Goal: Browse casually

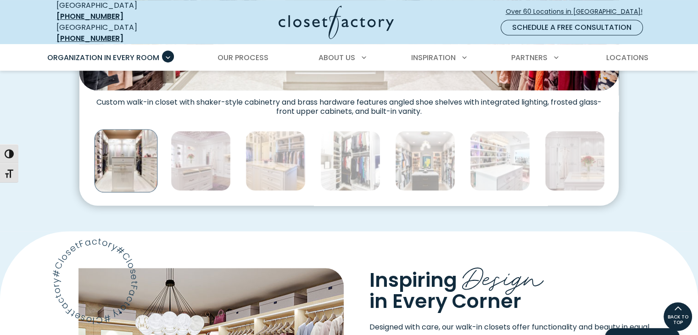
scroll to position [458, 0]
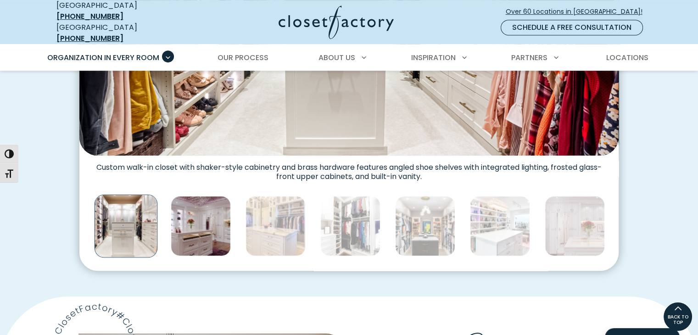
click at [197, 225] on img "Thumbnail Gallery" at bounding box center [201, 226] width 60 height 60
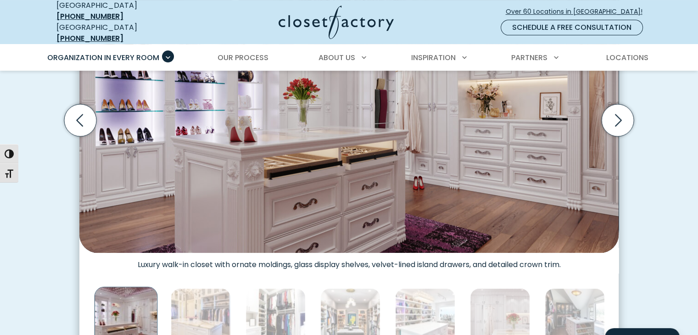
scroll to position [366, 0]
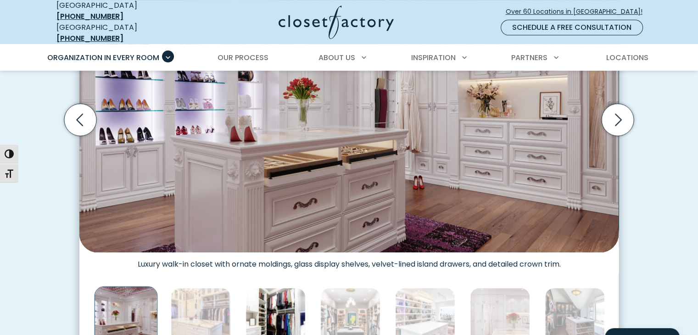
click at [283, 315] on img "Thumbnail Gallery" at bounding box center [275, 318] width 60 height 60
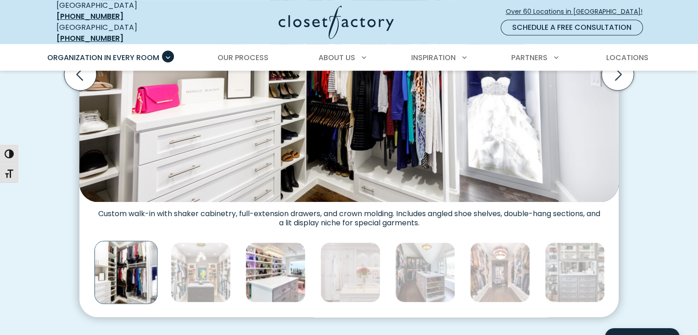
scroll to position [412, 0]
click at [297, 275] on img "Thumbnail Gallery" at bounding box center [275, 272] width 60 height 60
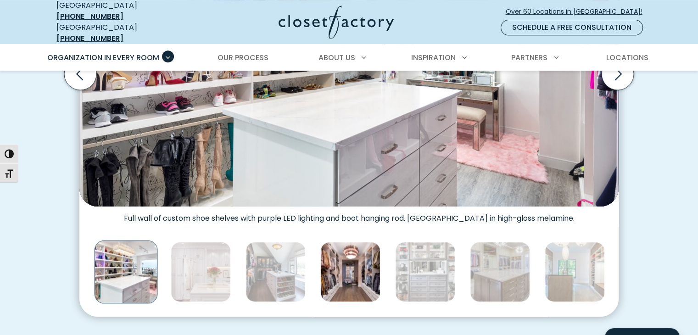
click at [344, 259] on img "Thumbnail Gallery" at bounding box center [350, 272] width 60 height 60
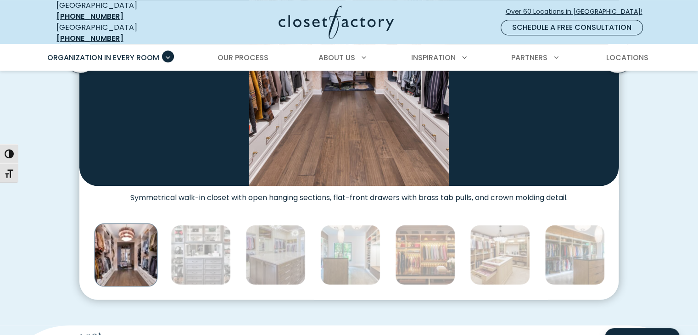
scroll to position [458, 0]
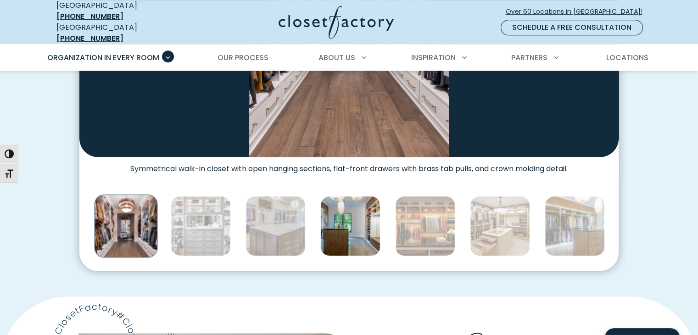
click at [358, 233] on img "Thumbnail Gallery" at bounding box center [350, 226] width 60 height 60
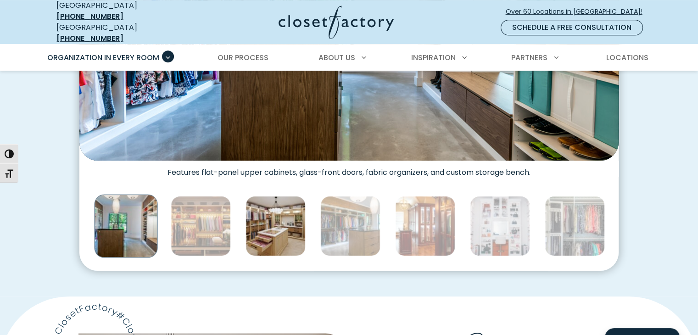
click at [364, 233] on img "Thumbnail Gallery" at bounding box center [350, 226] width 60 height 60
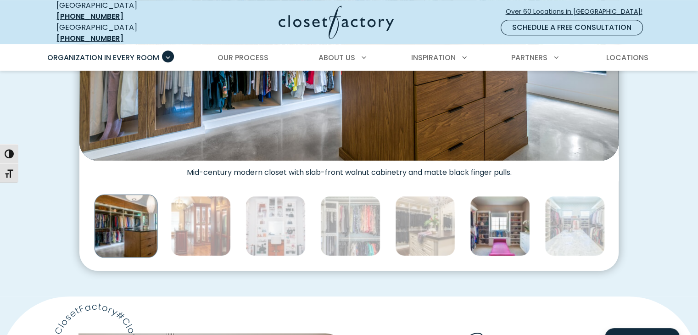
click at [472, 228] on img "Thumbnail Gallery" at bounding box center [500, 226] width 60 height 60
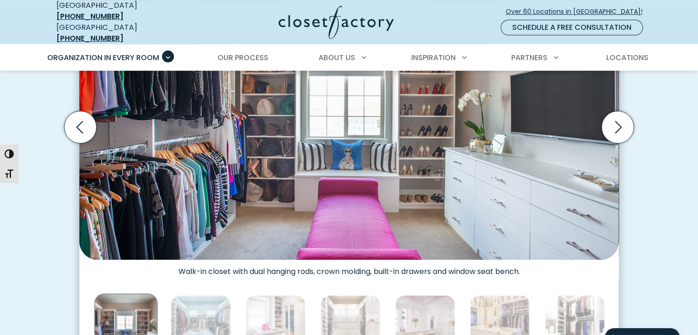
scroll to position [504, 0]
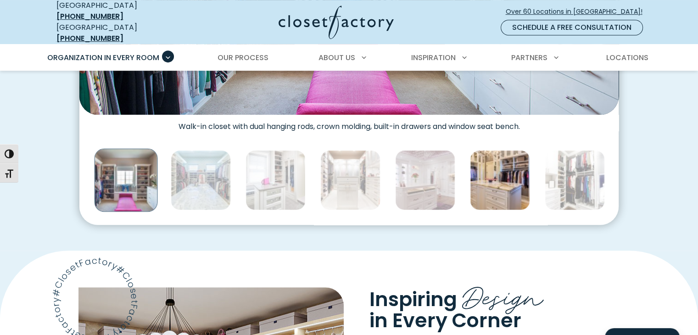
click at [484, 191] on img "Thumbnail Gallery" at bounding box center [500, 180] width 60 height 60
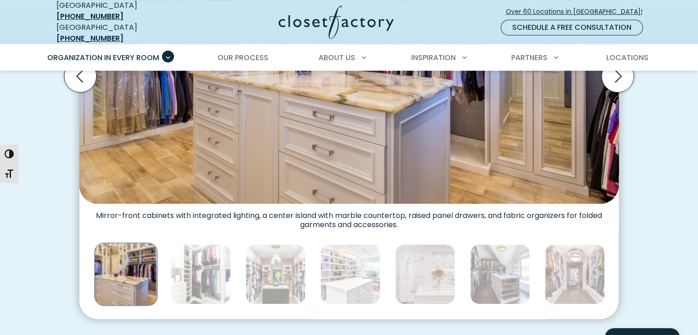
scroll to position [412, 0]
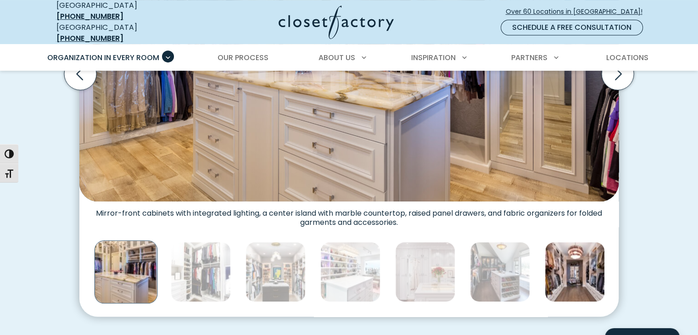
click at [572, 257] on img "Thumbnail Gallery" at bounding box center [574, 272] width 60 height 60
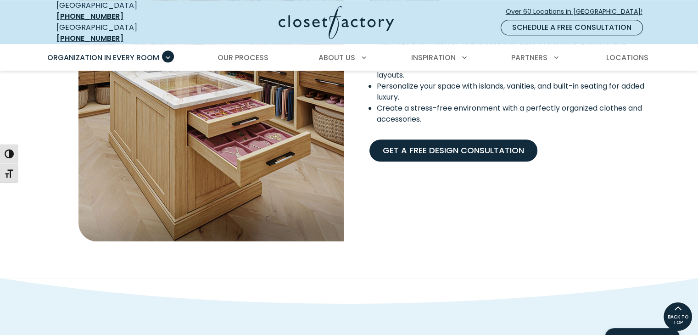
click at [474, 153] on link "Get A Free Design Consultation" at bounding box center [453, 150] width 168 height 22
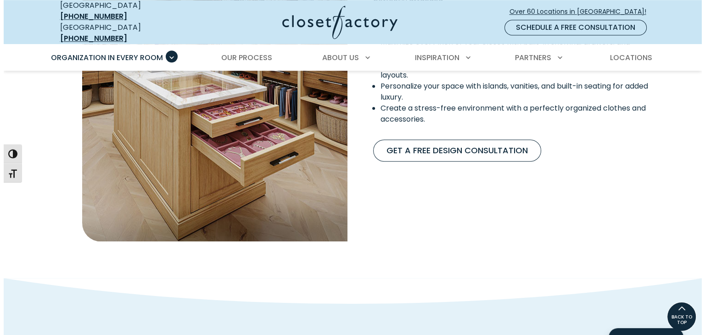
scroll to position [872, 0]
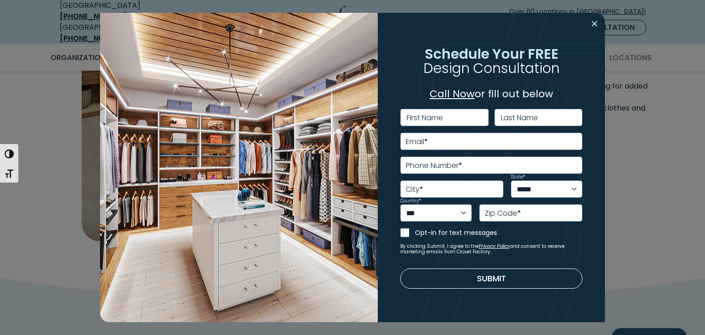
click at [594, 26] on button "Close modal" at bounding box center [594, 24] width 13 height 15
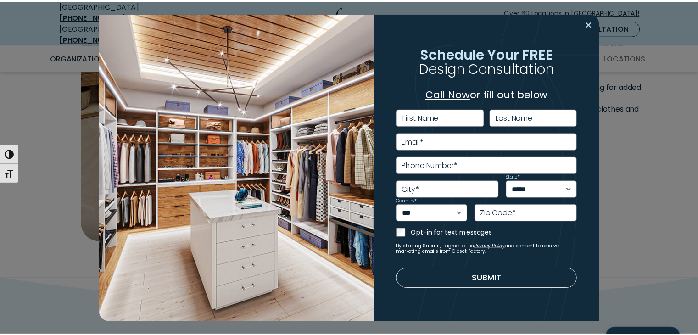
scroll to position [871, 0]
